Goal: Navigation & Orientation: Find specific page/section

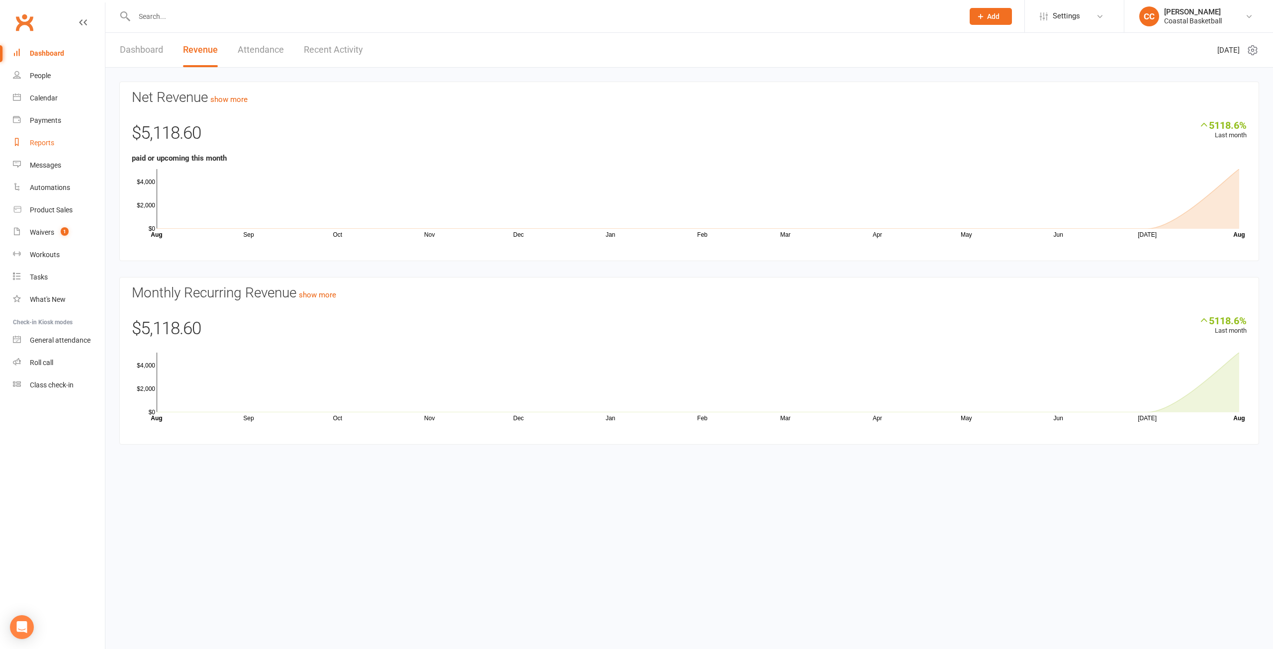
click at [53, 145] on div "Reports" at bounding box center [42, 143] width 24 height 8
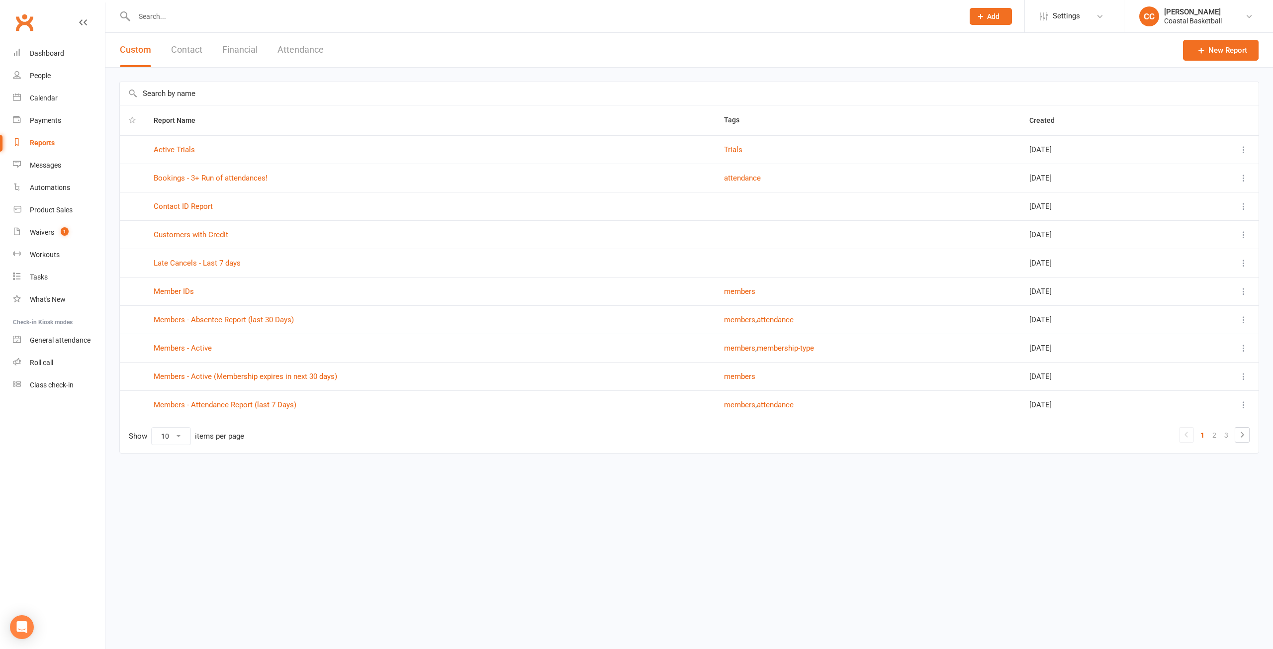
click at [177, 48] on button "Contact" at bounding box center [186, 50] width 31 height 34
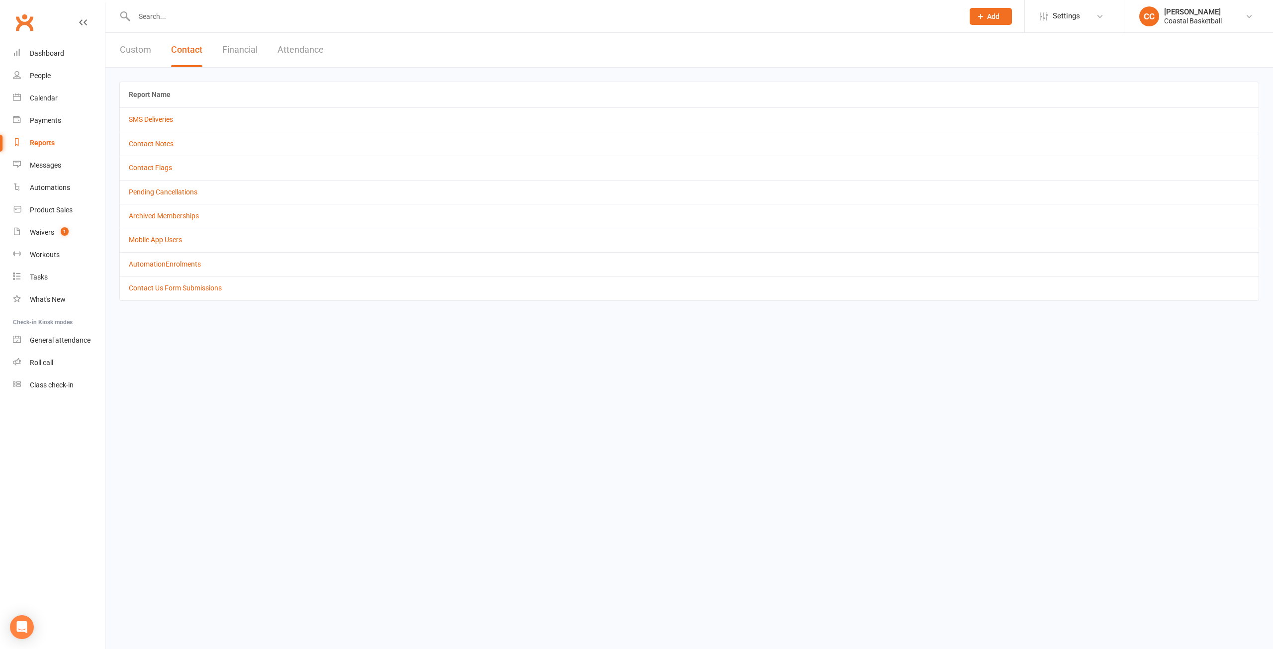
click at [137, 47] on button "Custom" at bounding box center [135, 50] width 31 height 34
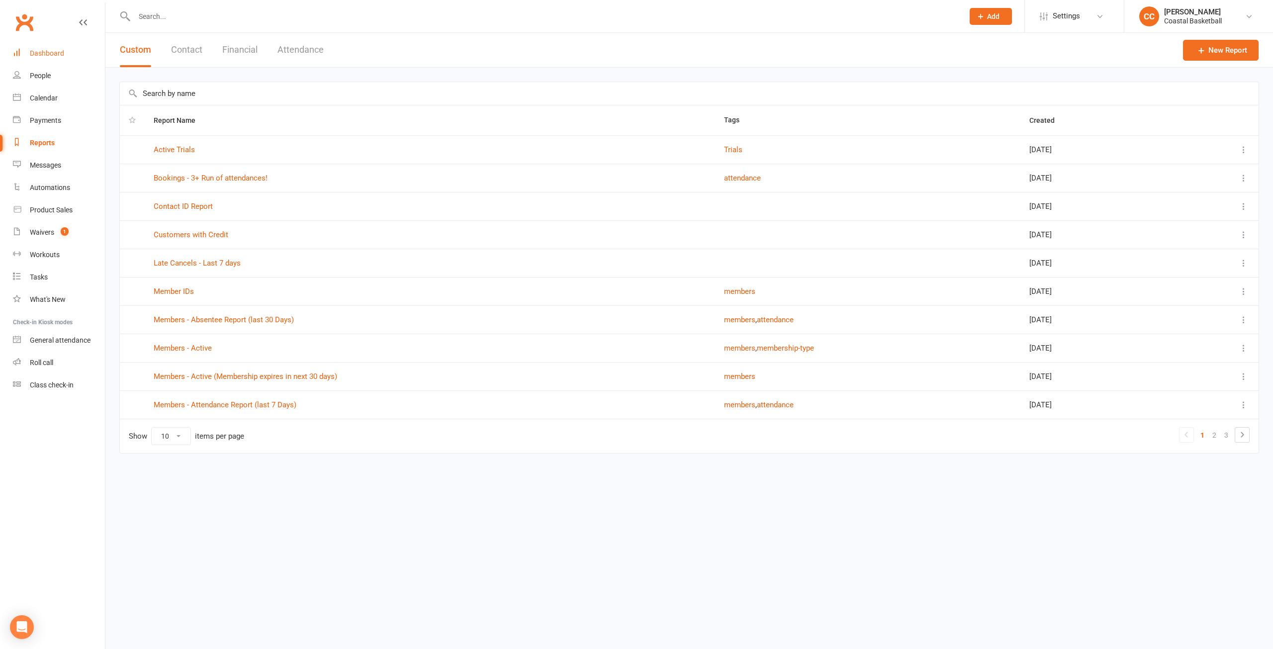
click at [44, 51] on div "Dashboard" at bounding box center [47, 53] width 34 height 8
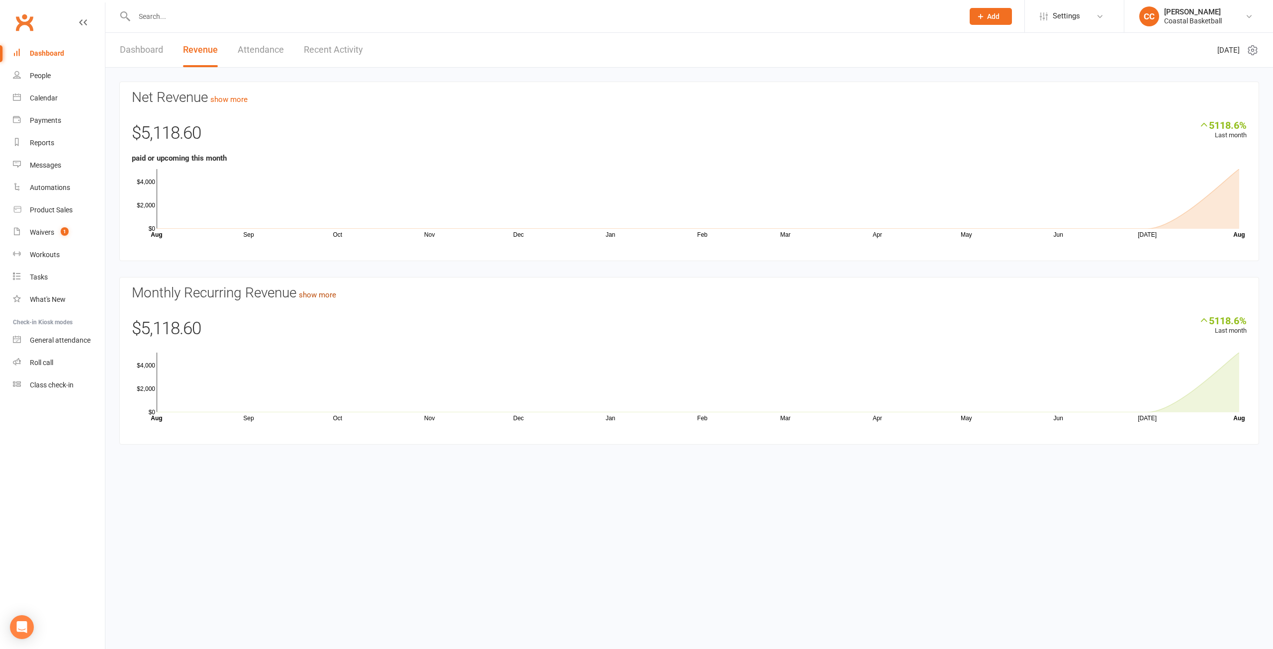
click at [323, 295] on link "show more" at bounding box center [317, 294] width 37 height 9
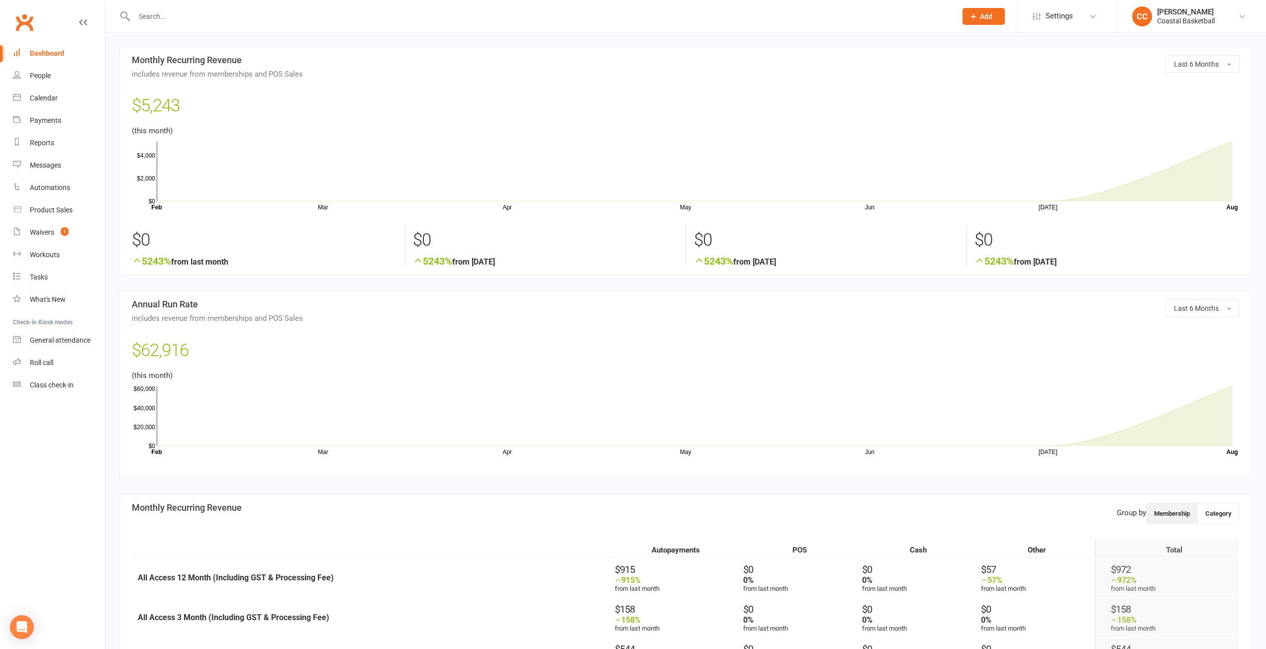
click at [59, 54] on div "Dashboard" at bounding box center [47, 53] width 34 height 8
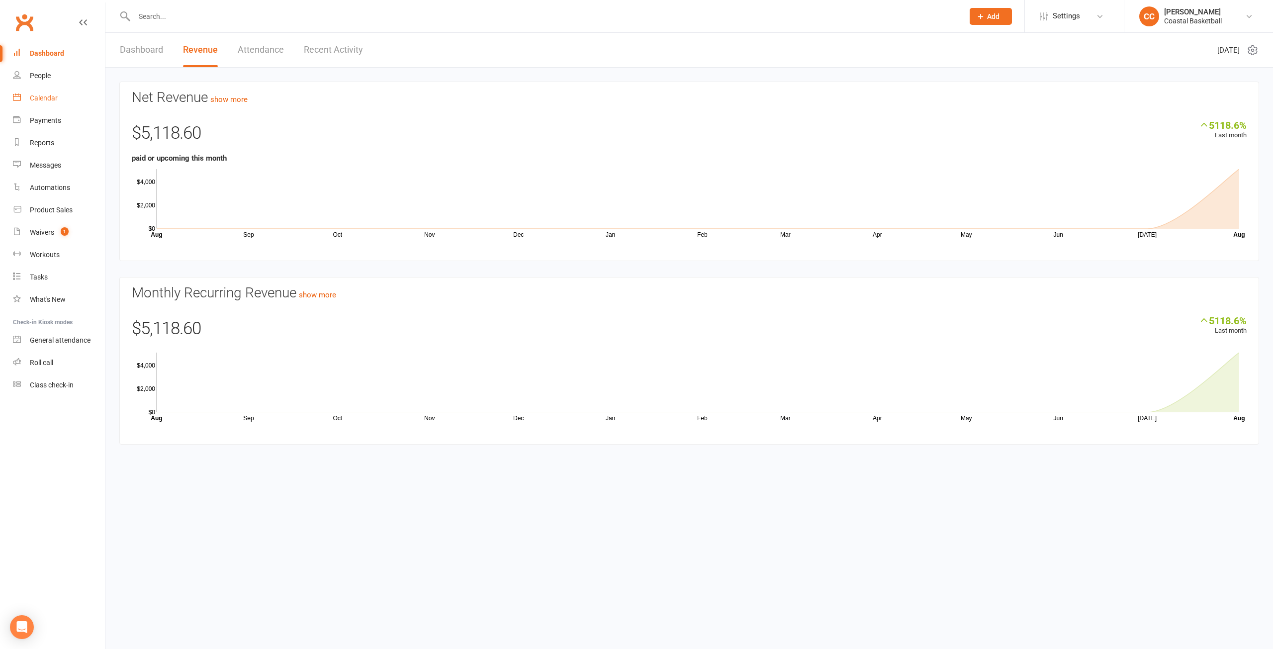
click at [49, 100] on div "Calendar" at bounding box center [44, 98] width 28 height 8
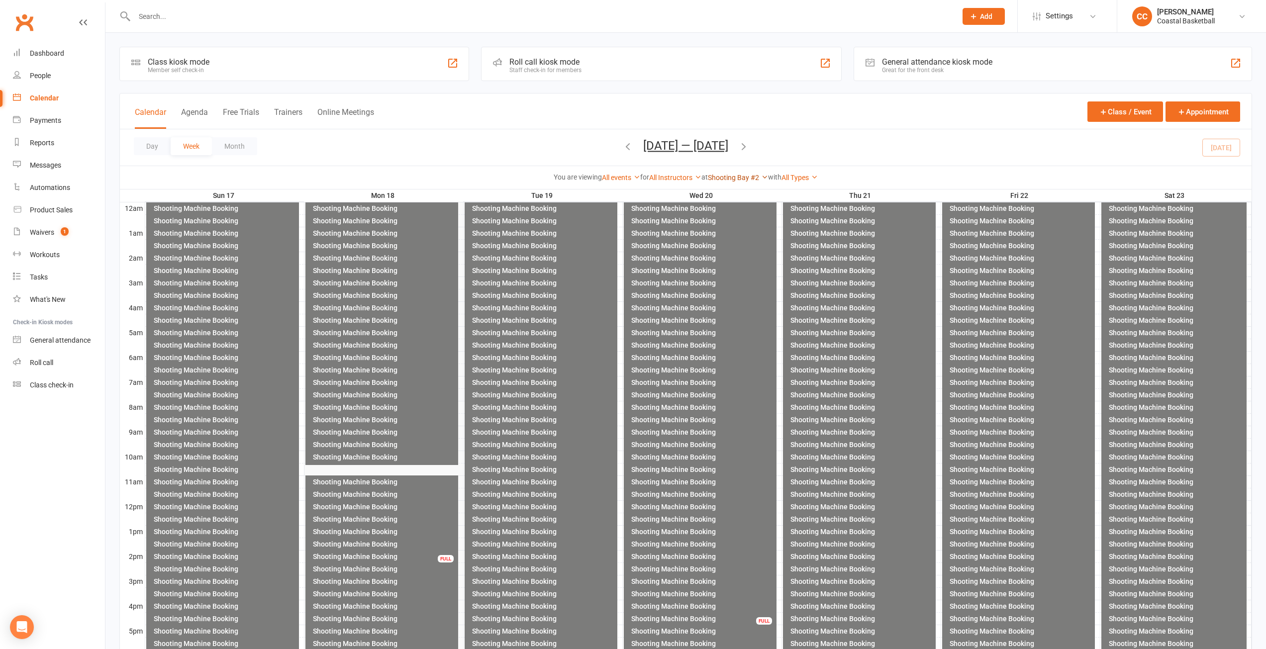
click at [766, 177] on icon at bounding box center [764, 177] width 7 height 7
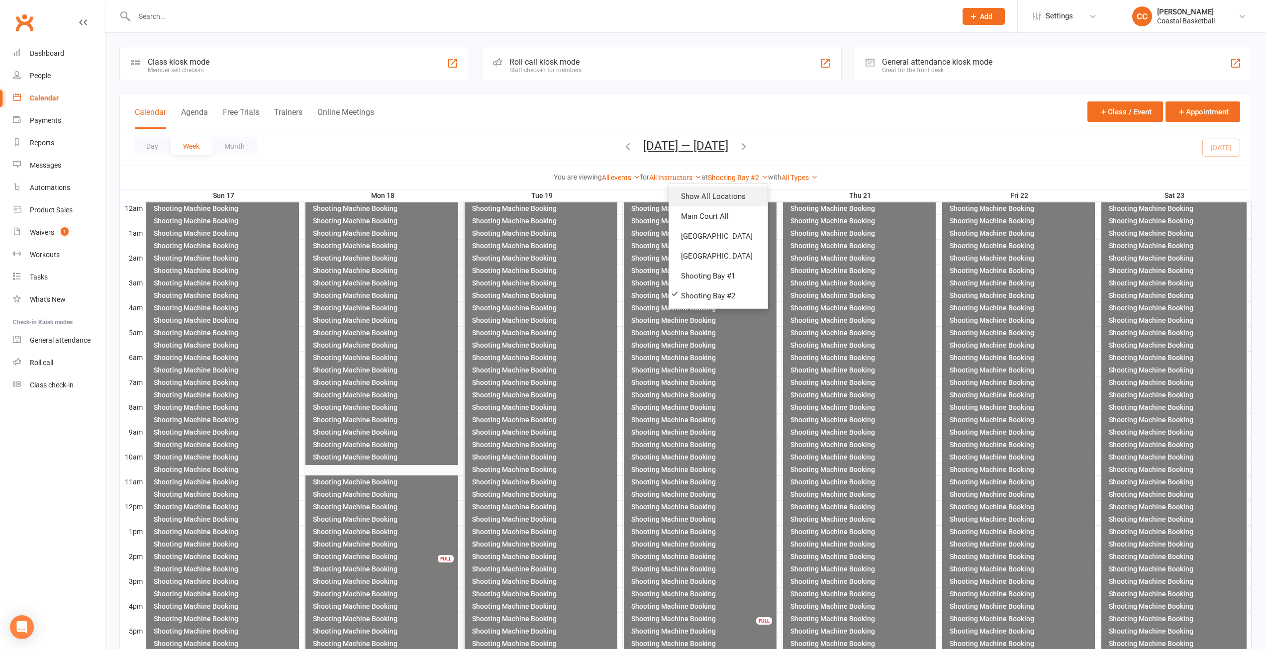
click at [742, 188] on link "Show All Locations" at bounding box center [718, 197] width 98 height 20
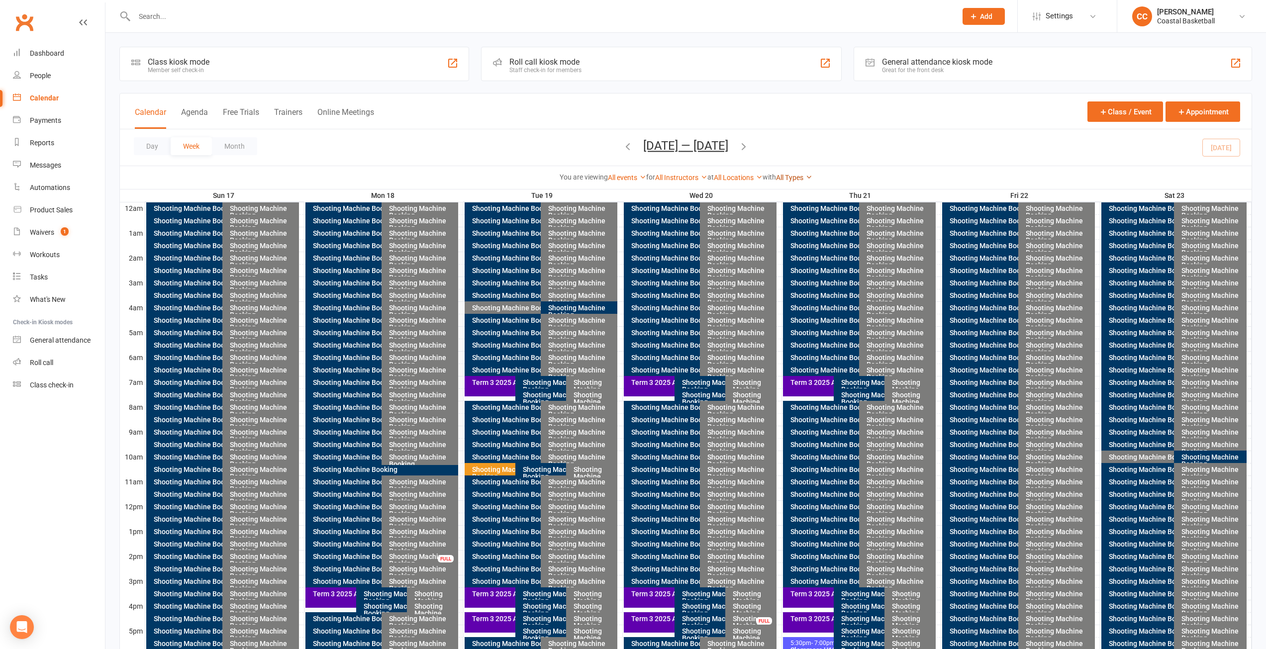
click at [810, 177] on link "All Types" at bounding box center [794, 178] width 36 height 8
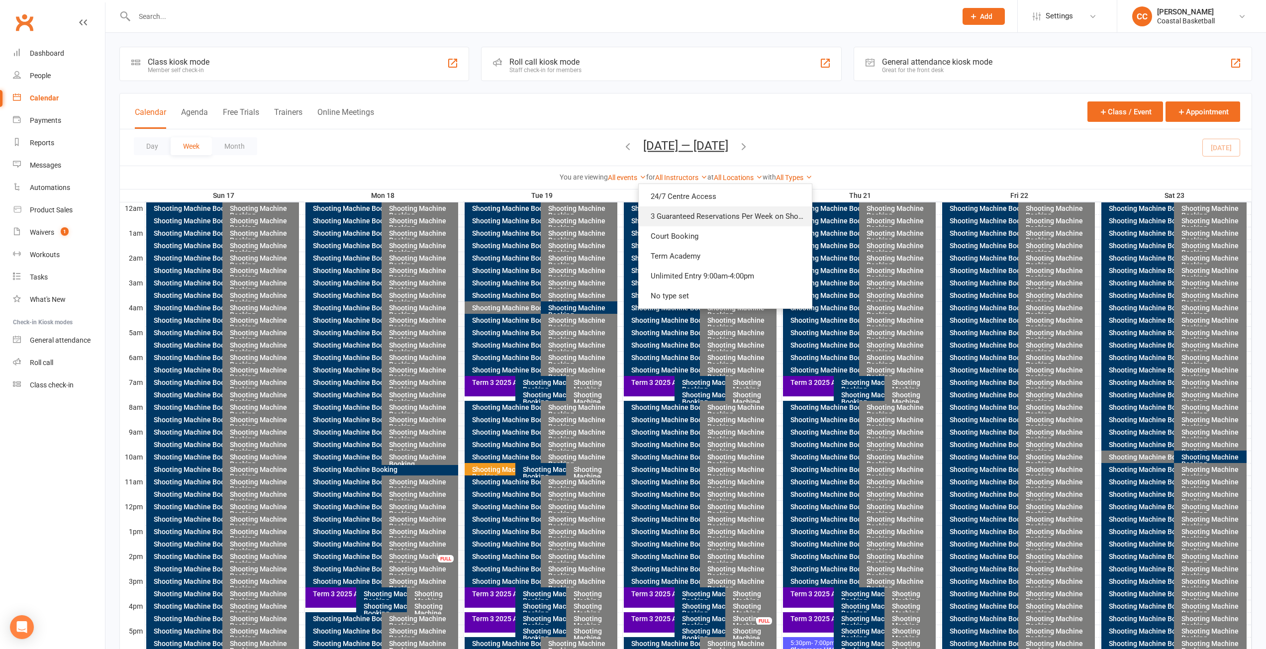
click at [756, 213] on link "3 Guaranteed Reservations Per Week on Shooting Bays" at bounding box center [725, 216] width 173 height 20
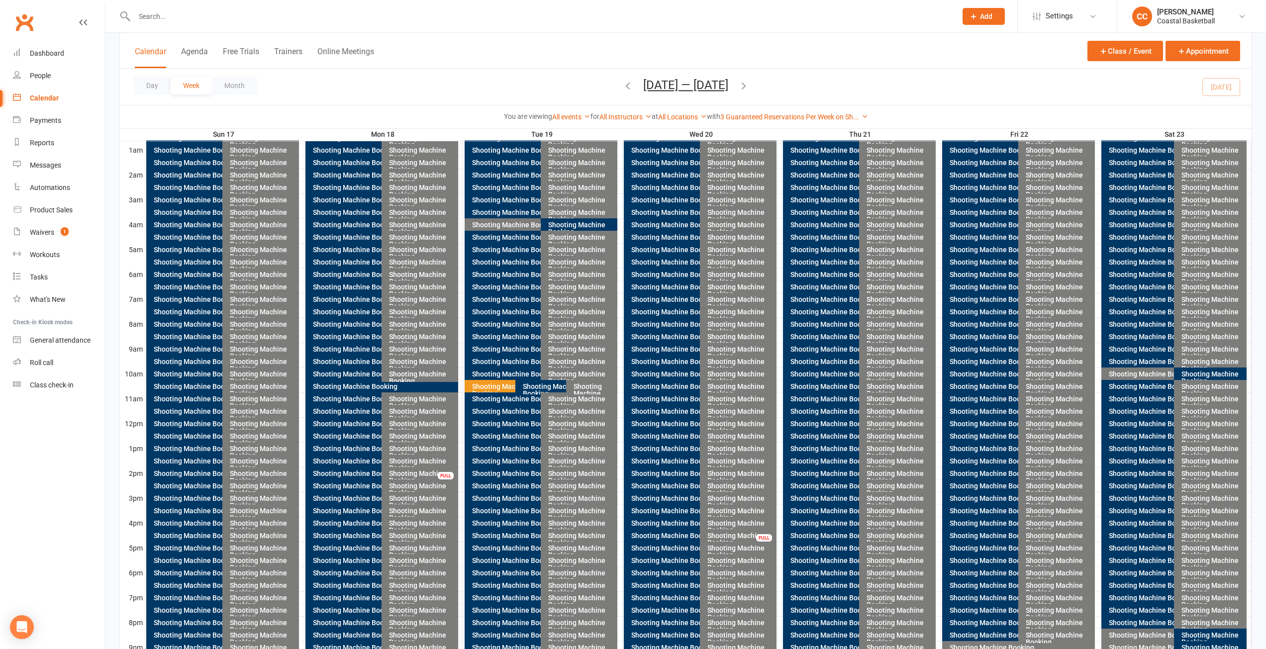
scroll to position [149, 0]
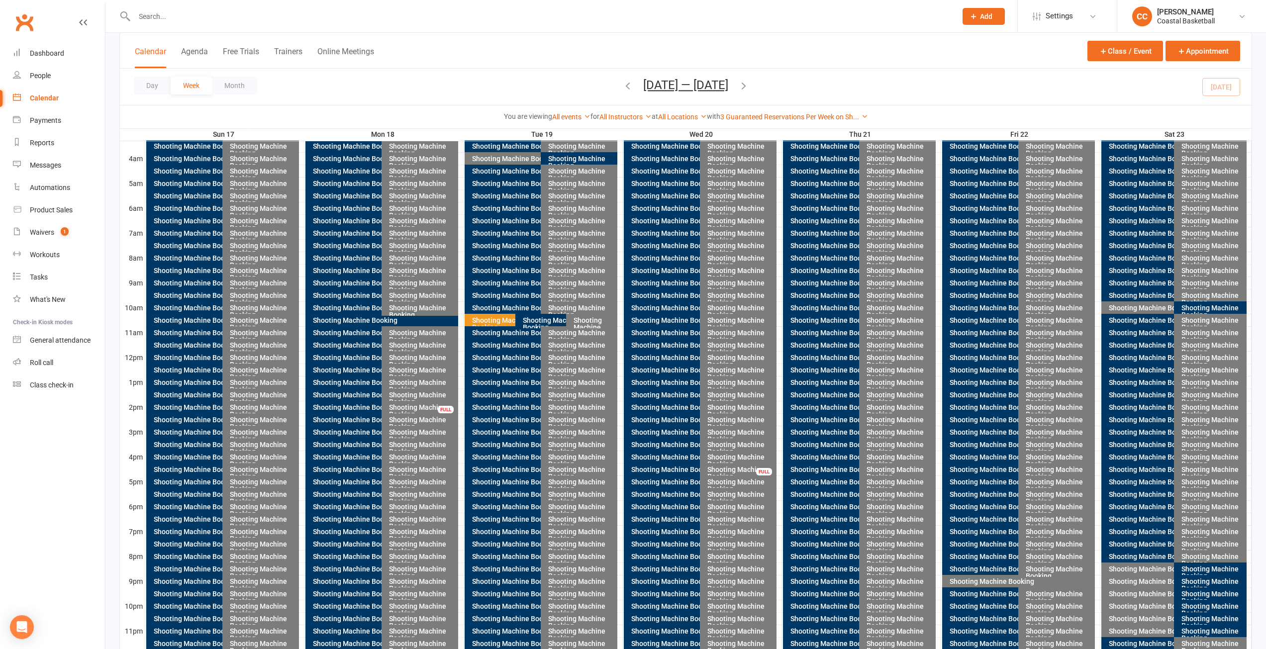
click at [445, 409] on div "FULL" at bounding box center [446, 409] width 16 height 7
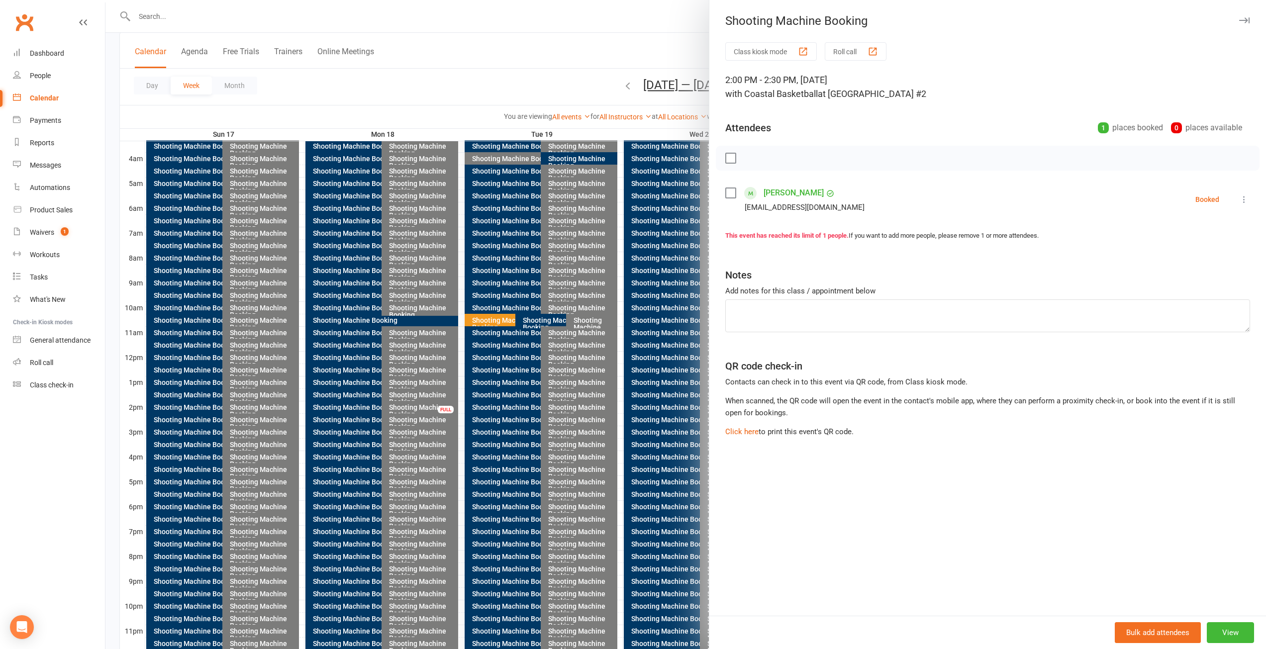
click at [1238, 24] on button "button" at bounding box center [1244, 20] width 12 height 12
